Goal: Information Seeking & Learning: Find specific fact

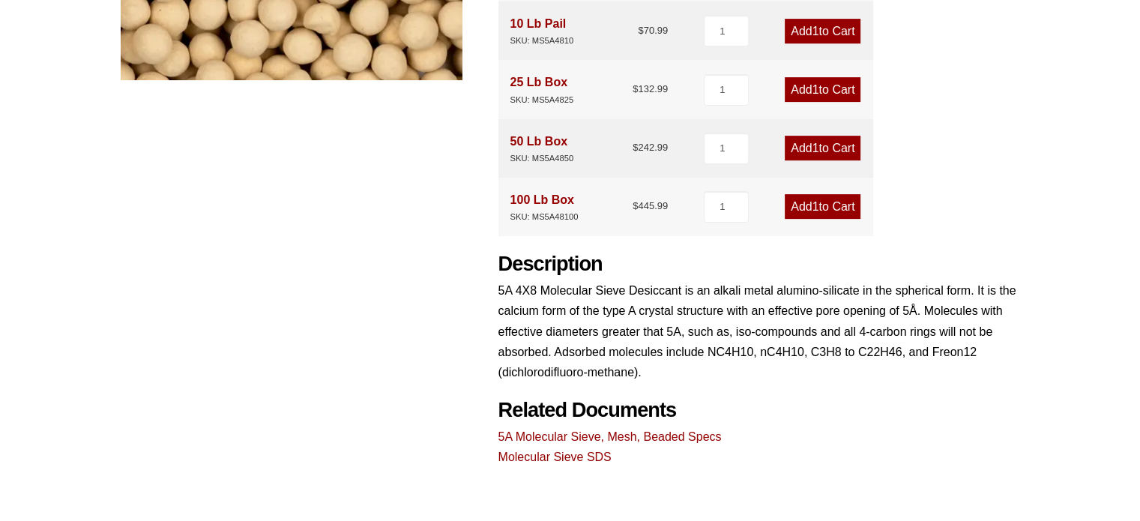
scroll to position [483, 0]
click at [546, 432] on link "5A Molecular Sieve, Mesh, Beaded Specs" at bounding box center [609, 436] width 223 height 13
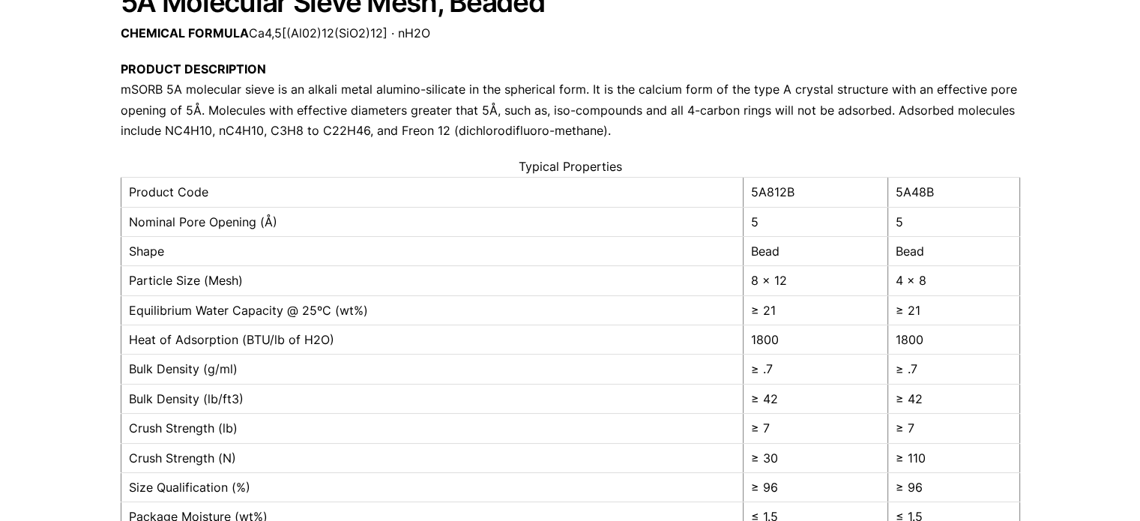
scroll to position [191, 0]
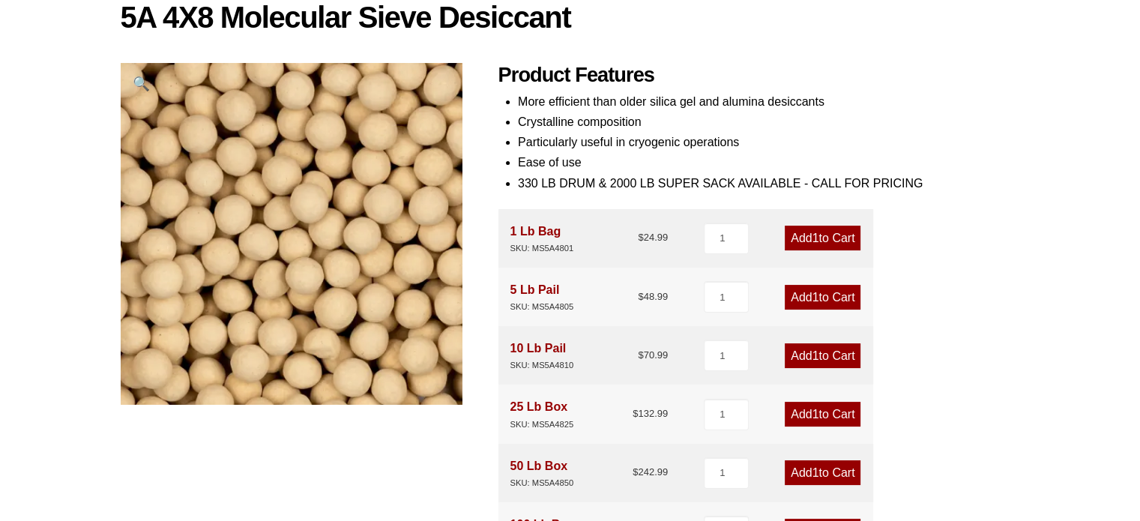
scroll to position [205, 0]
